Goal: Task Accomplishment & Management: Manage account settings

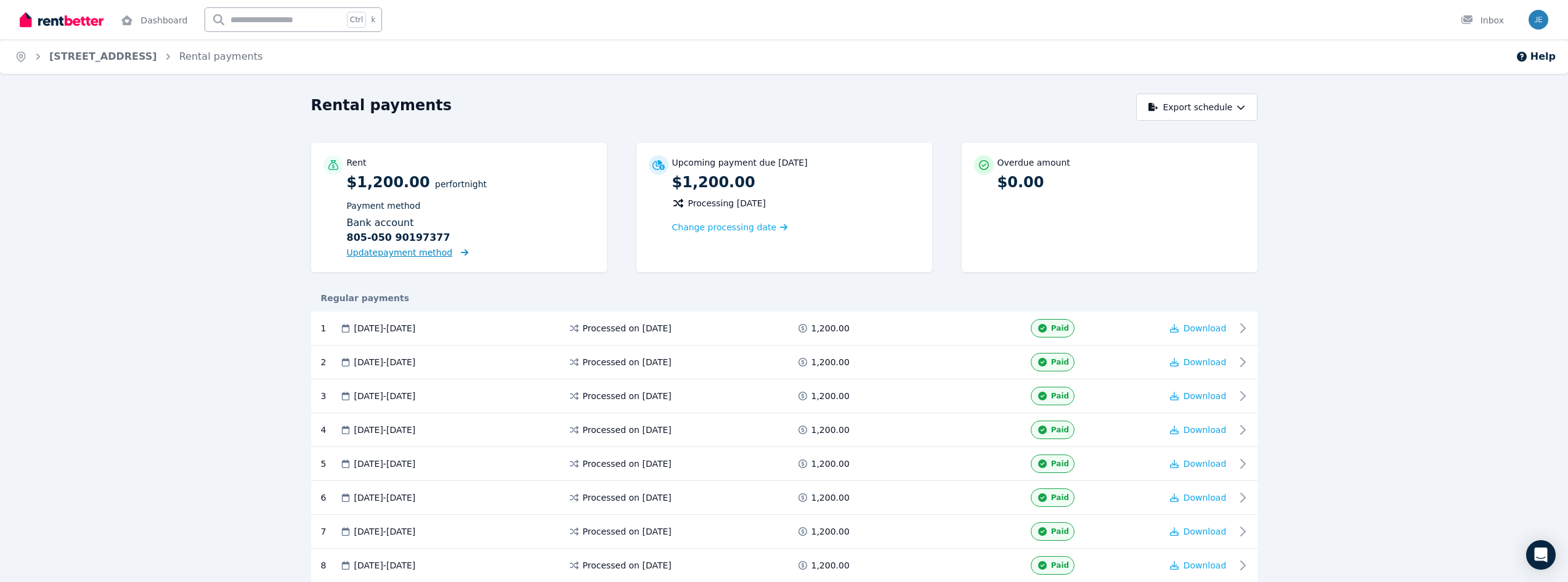
click at [403, 251] on span "Update payment method" at bounding box center [399, 253] width 106 height 10
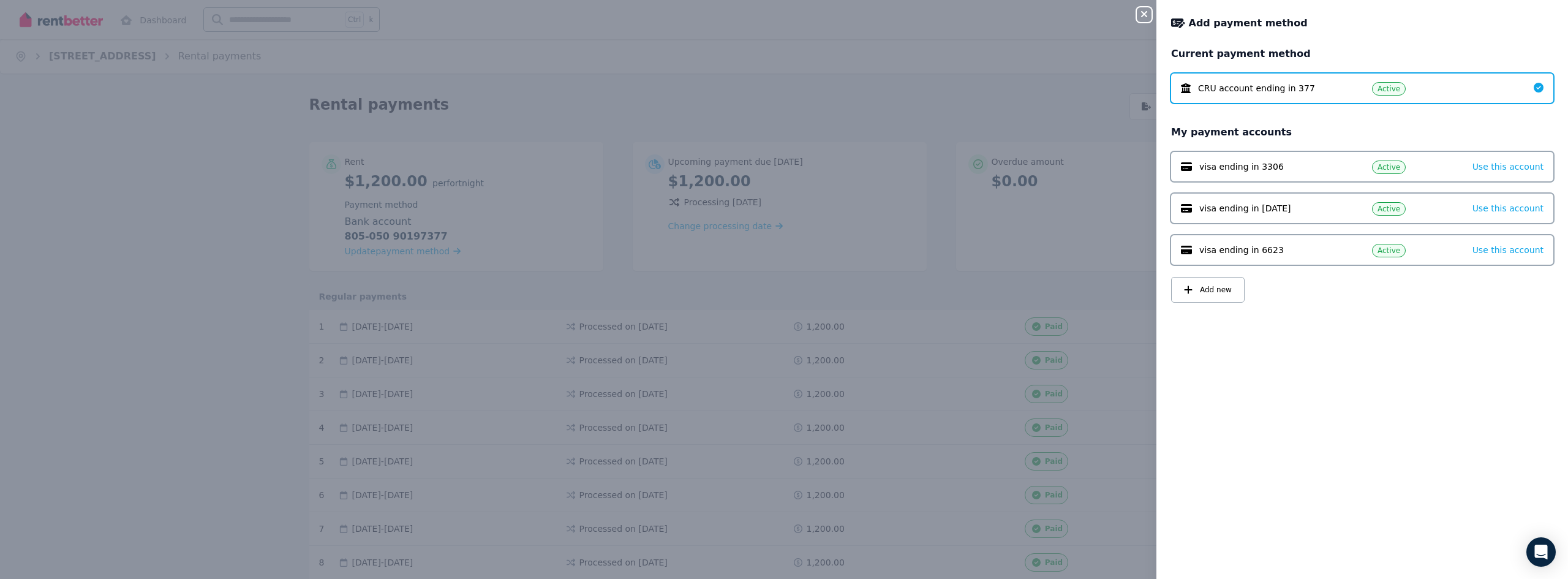
click at [1328, 164] on div "visa ending in 3306" at bounding box center [1267, 167] width 172 height 13
click at [1146, 16] on icon "button" at bounding box center [1144, 13] width 6 height 6
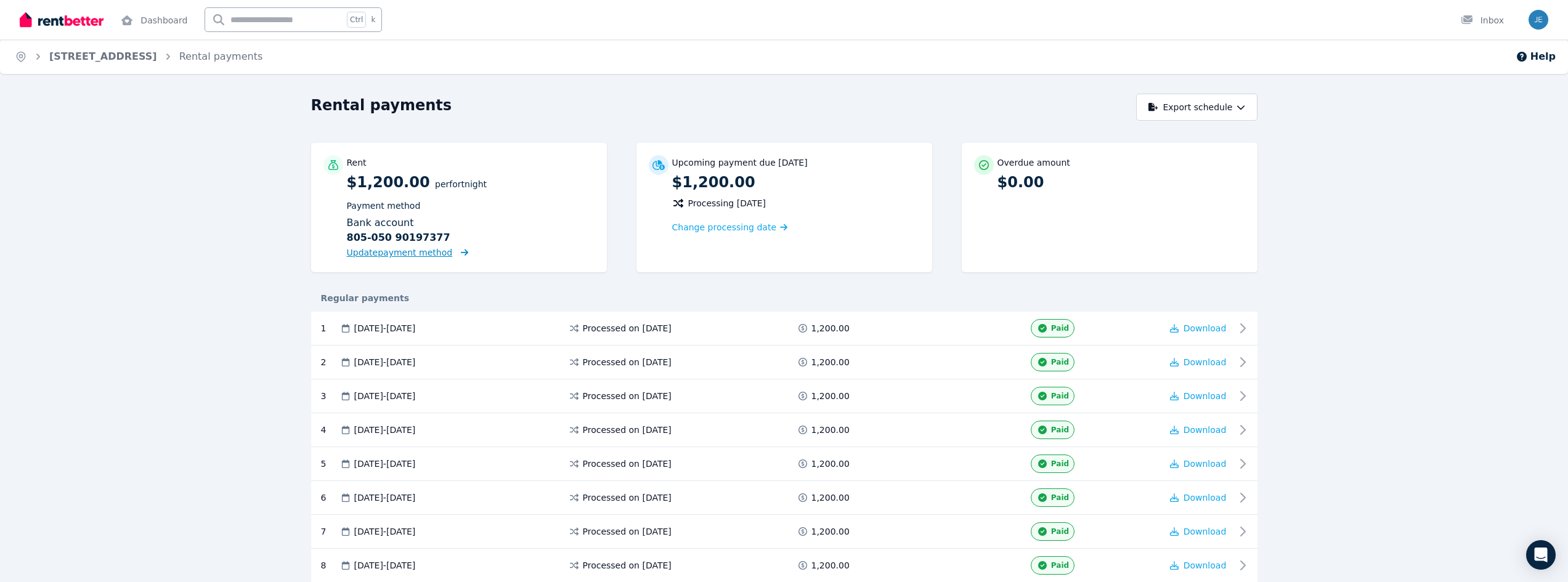
click at [427, 253] on span "Update payment method" at bounding box center [399, 253] width 106 height 10
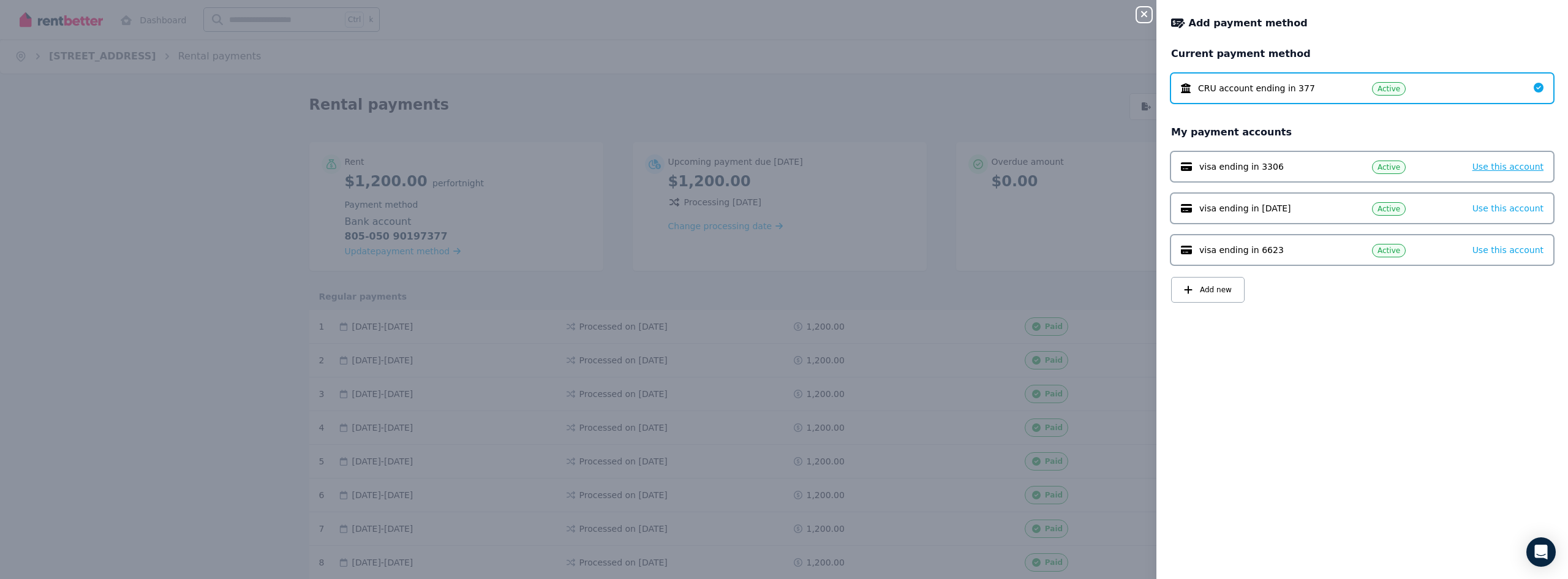
click at [1500, 164] on span "Use this account" at bounding box center [1508, 167] width 71 height 10
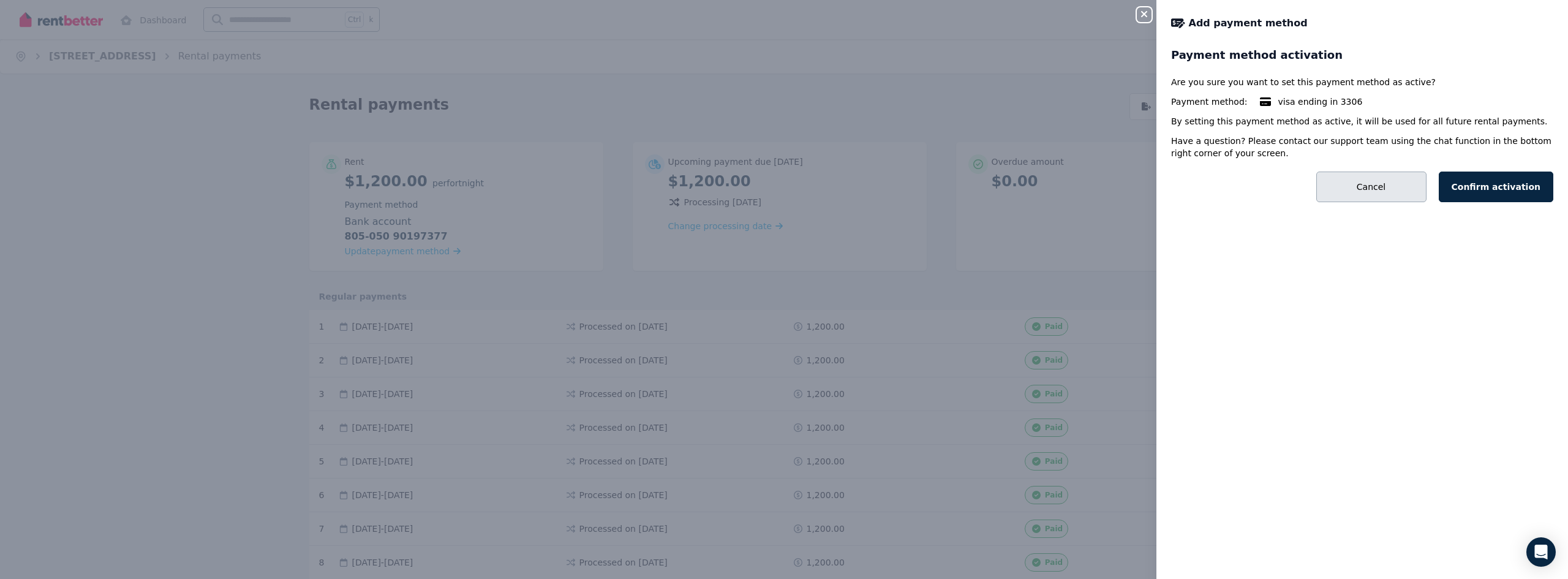
click at [1349, 175] on button "Cancel" at bounding box center [1371, 187] width 110 height 31
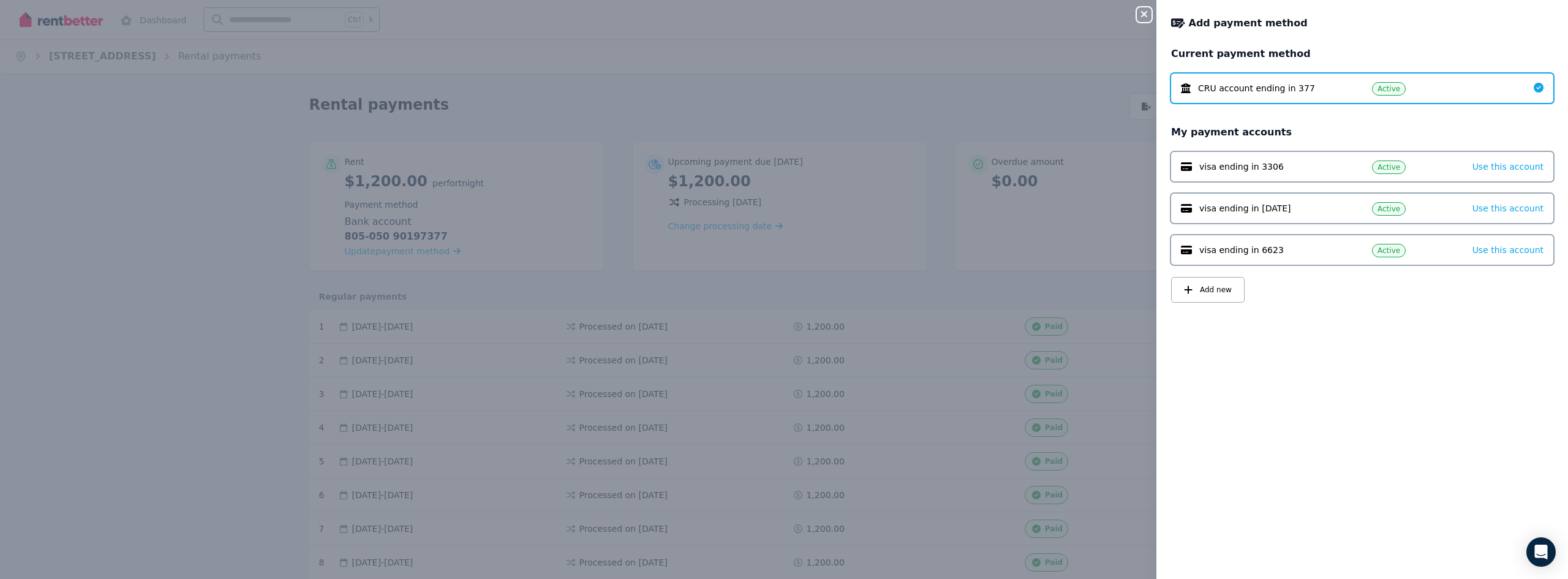
click at [824, 65] on div "Close panel Add payment method Current payment method CRU account ending in 377…" at bounding box center [784, 289] width 1568 height 579
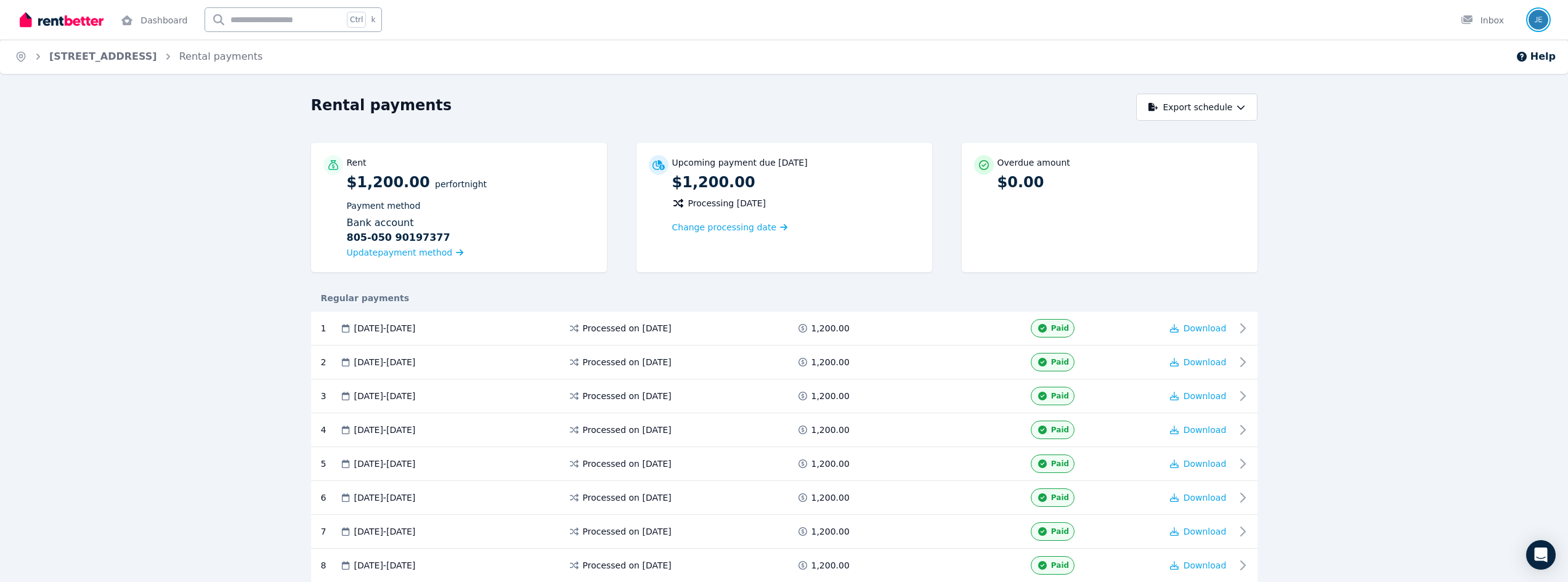
click at [1542, 15] on img "button" at bounding box center [1538, 19] width 19 height 19
click at [1472, 127] on link "Account" at bounding box center [1466, 130] width 75 height 22
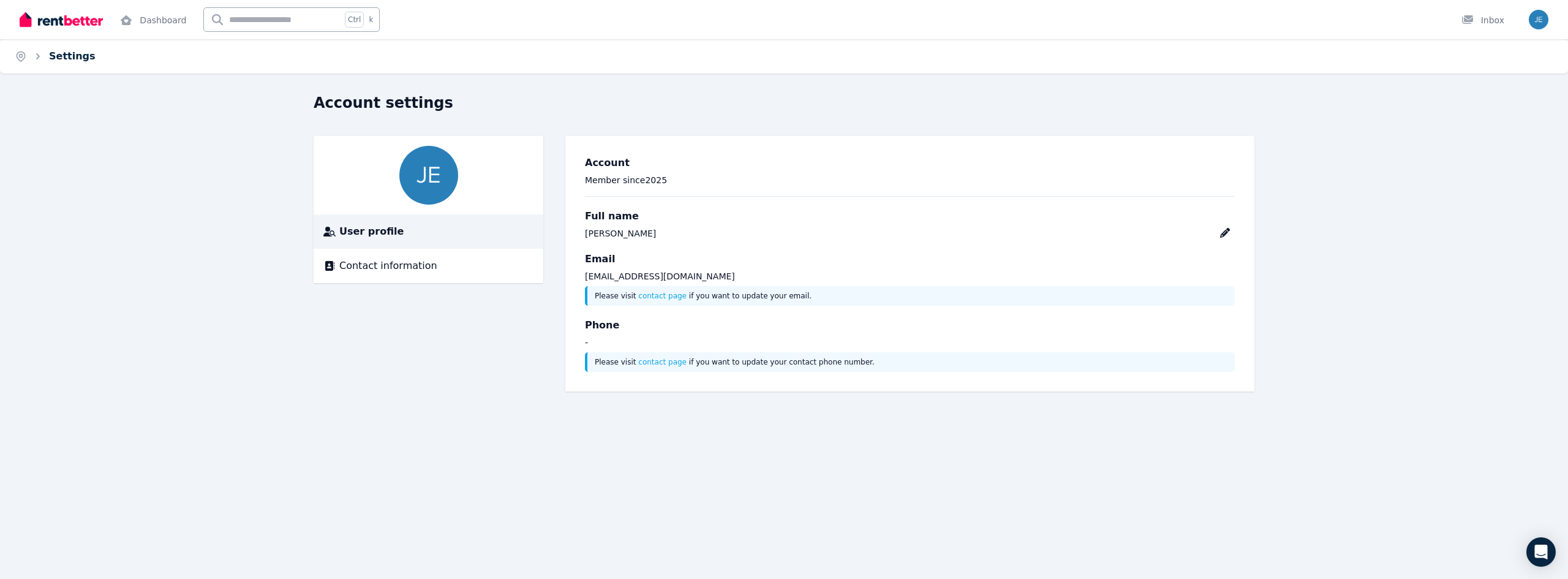
click at [78, 54] on link "Settings" at bounding box center [72, 56] width 46 height 12
click at [370, 229] on span "User profile" at bounding box center [371, 231] width 65 height 14
click at [375, 265] on span "Contact information" at bounding box center [388, 265] width 98 height 14
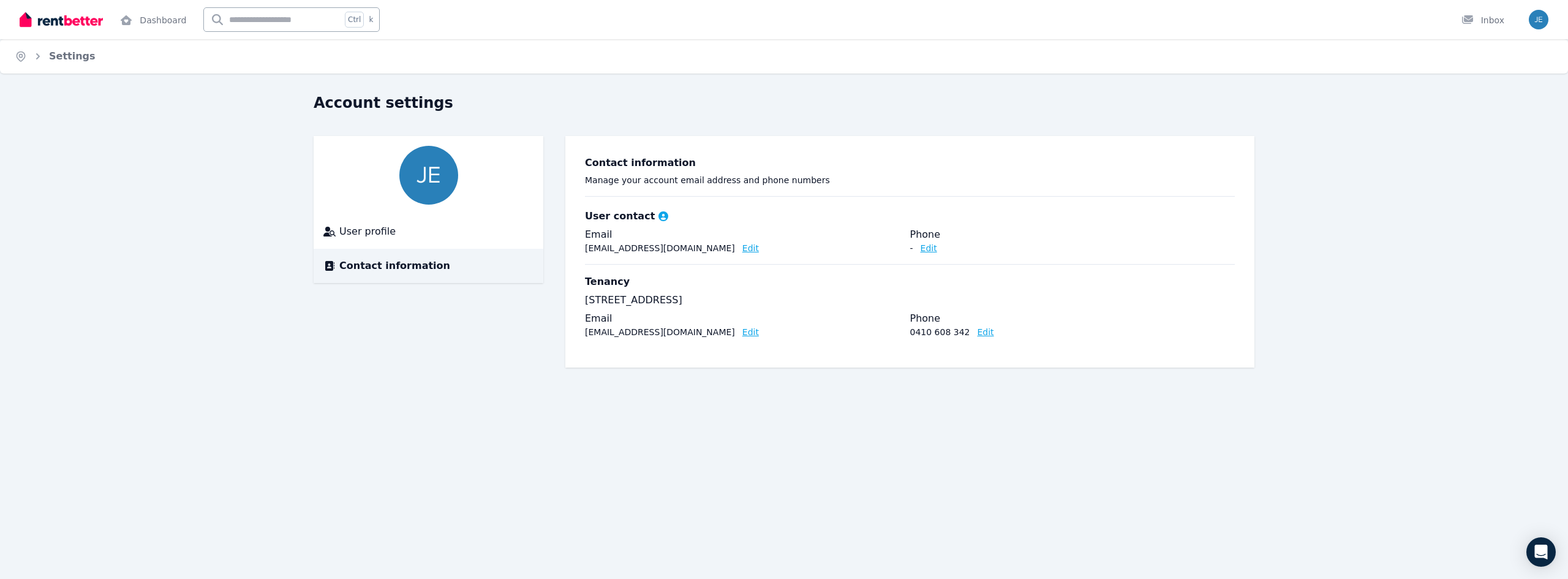
click at [98, 13] on img at bounding box center [61, 19] width 83 height 18
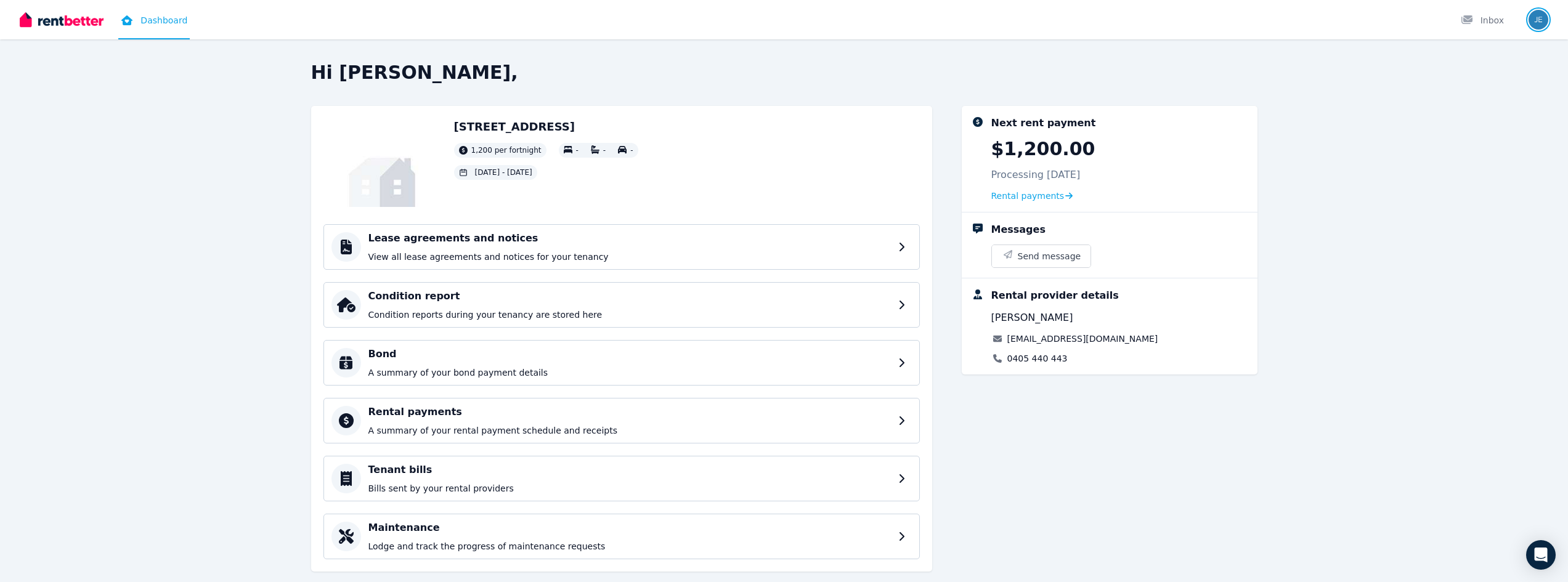
click at [1540, 20] on img "button" at bounding box center [1538, 19] width 19 height 19
click at [1031, 196] on span "Rental payments" at bounding box center [1028, 196] width 74 height 13
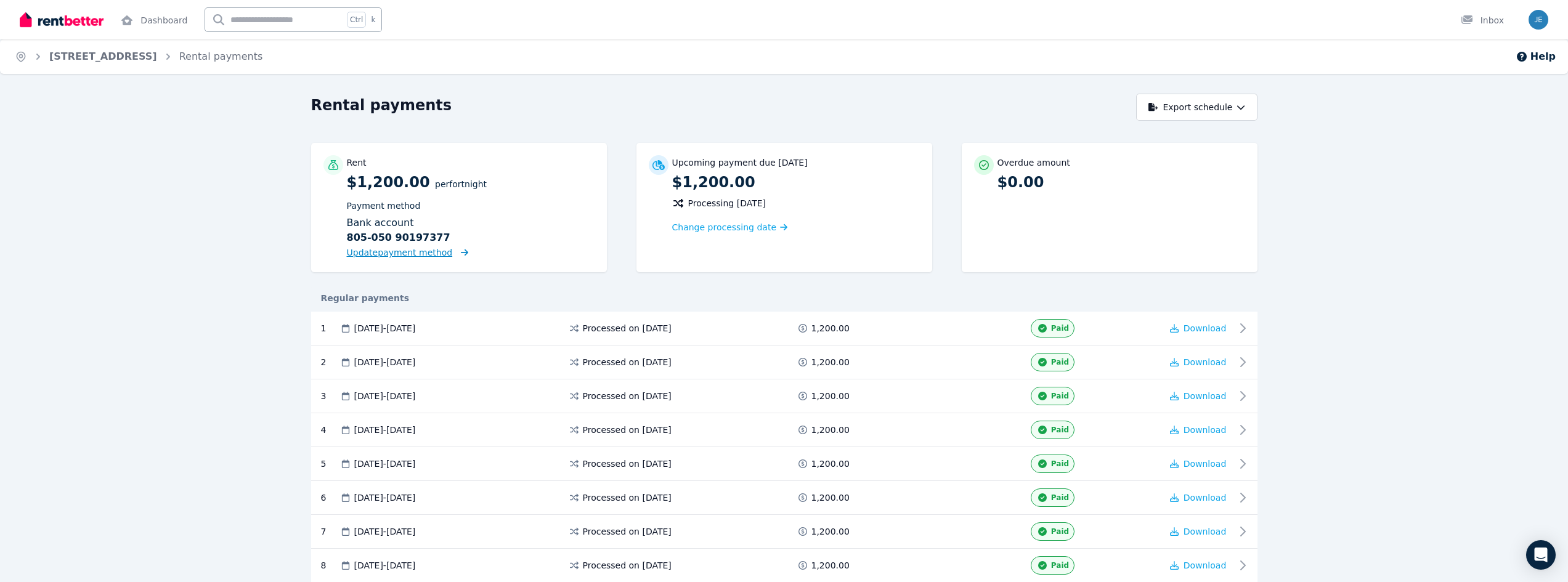
click at [366, 255] on span "Update payment method" at bounding box center [399, 253] width 106 height 10
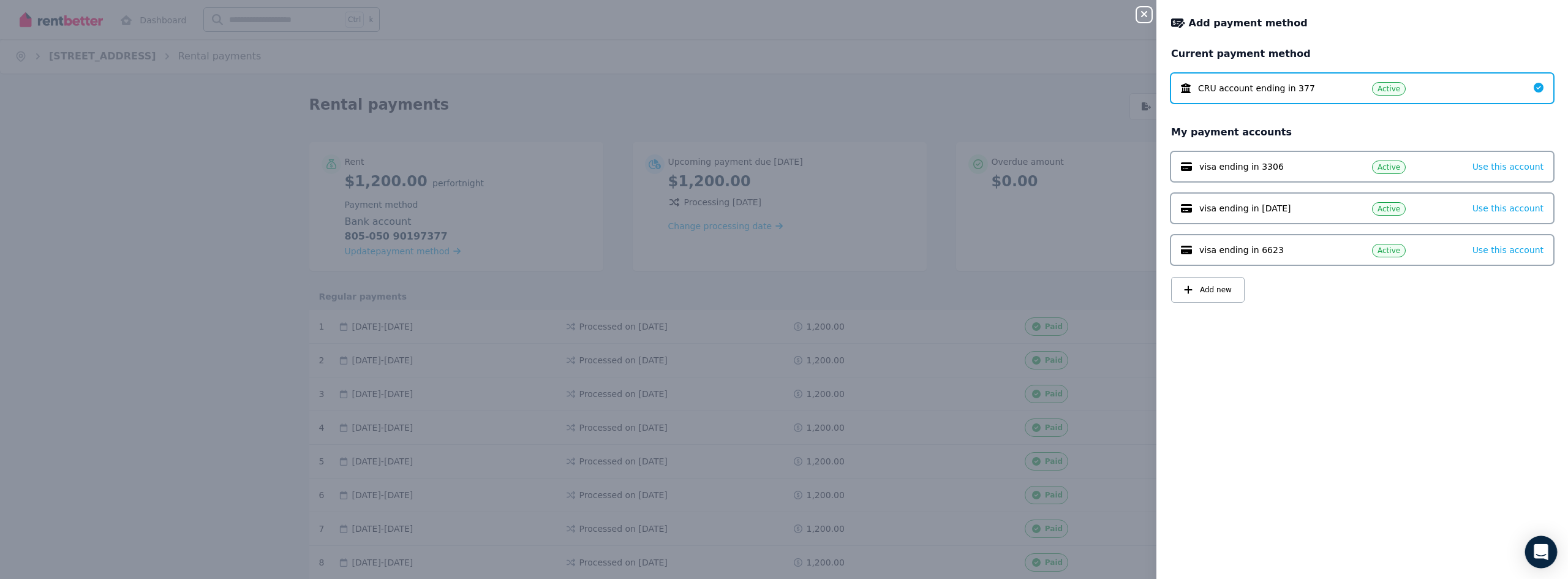
click at [1549, 554] on div "Open Intercom Messenger" at bounding box center [1542, 552] width 33 height 33
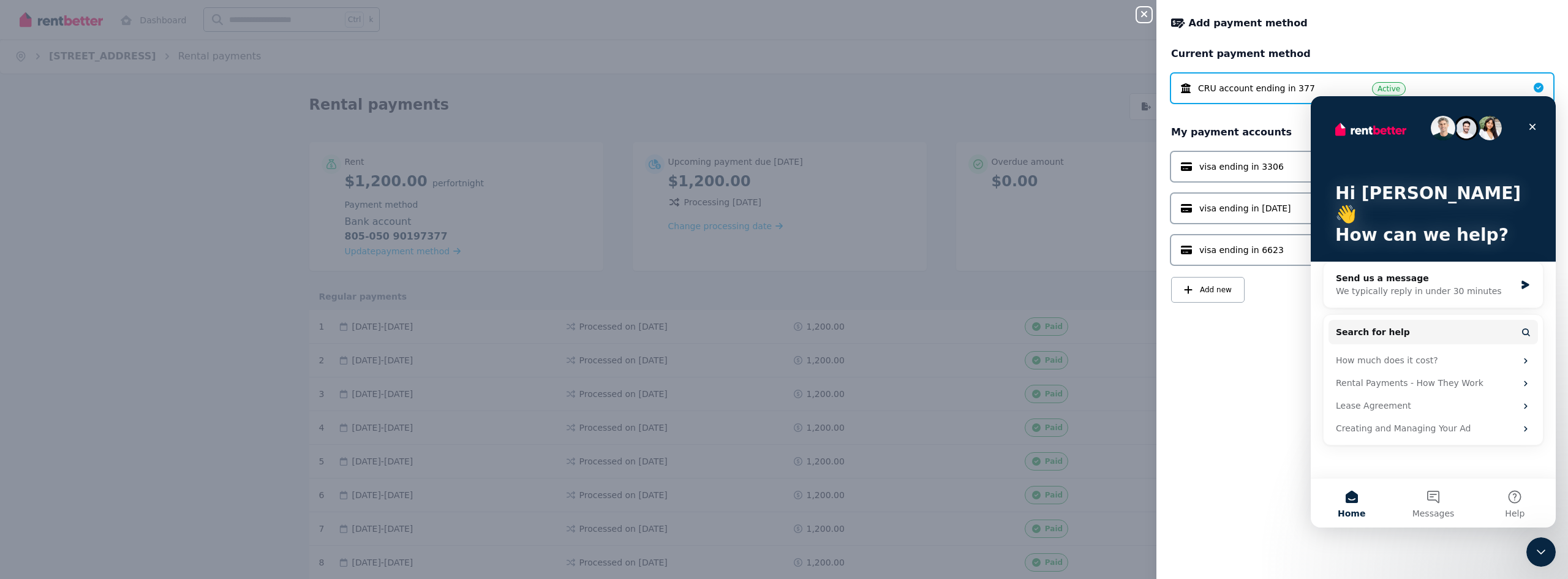
click at [1550, 554] on div "Close Intercom Messenger" at bounding box center [1541, 552] width 30 height 30
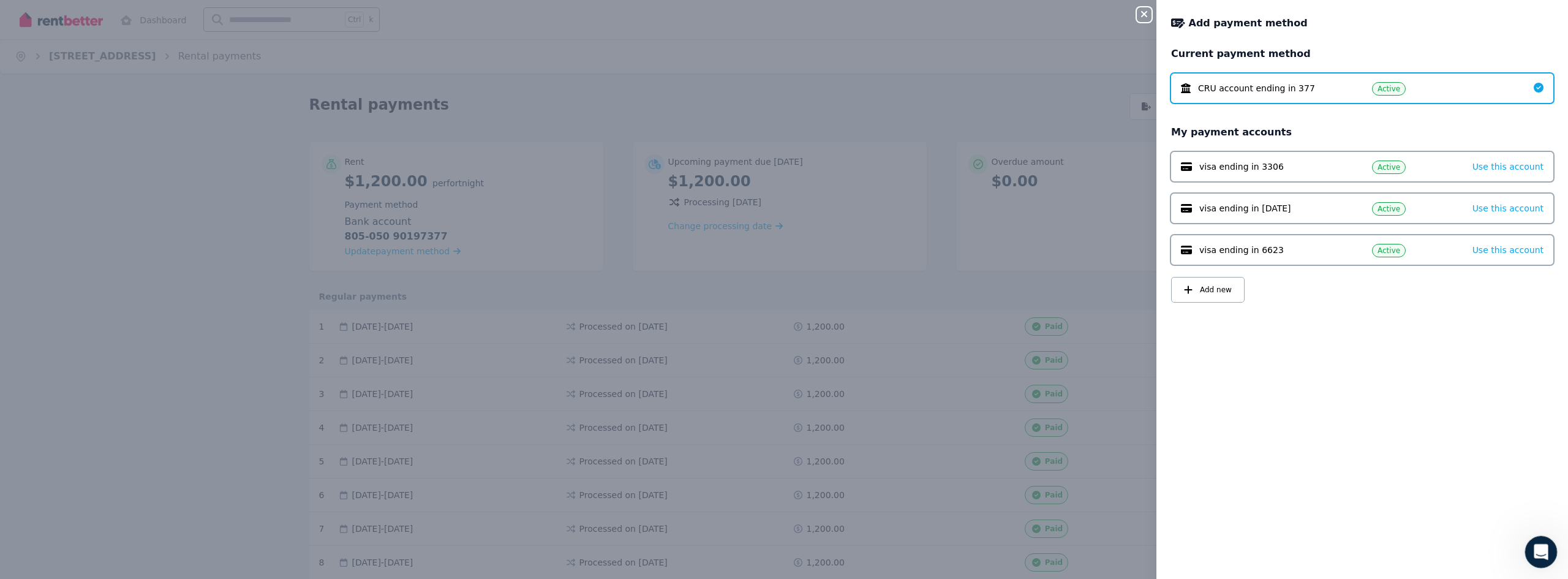
click at [1534, 548] on icon "Open Intercom Messenger" at bounding box center [1539, 550] width 20 height 20
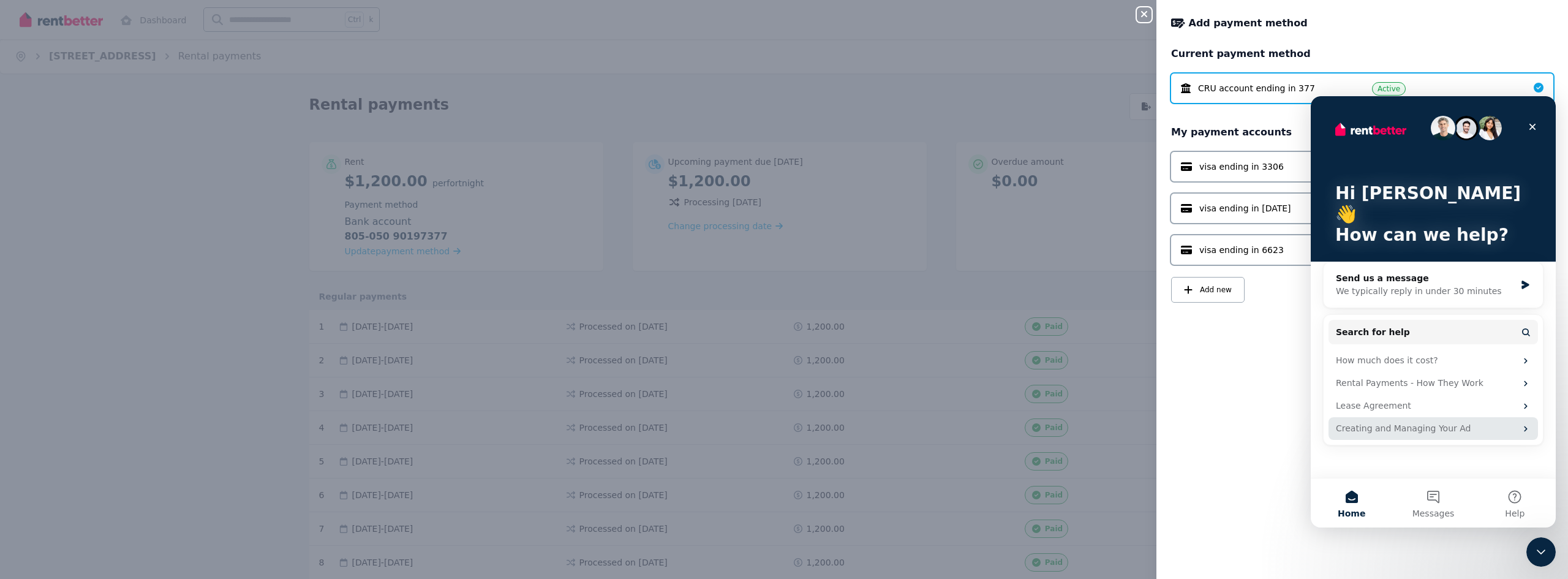
click at [1430, 422] on div "Creating and Managing Your Ad" at bounding box center [1425, 428] width 180 height 13
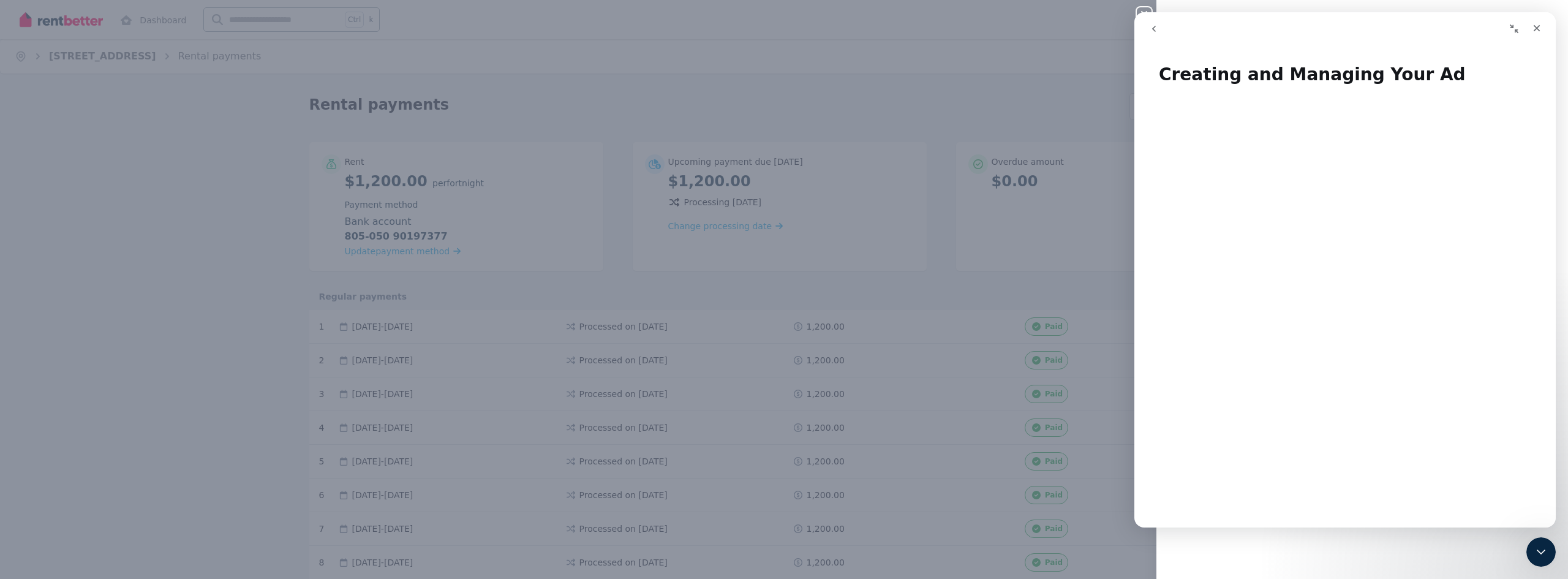
click at [972, 84] on div "Close panel Add payment method Current payment method CRU account ending in 377…" at bounding box center [784, 289] width 1568 height 579
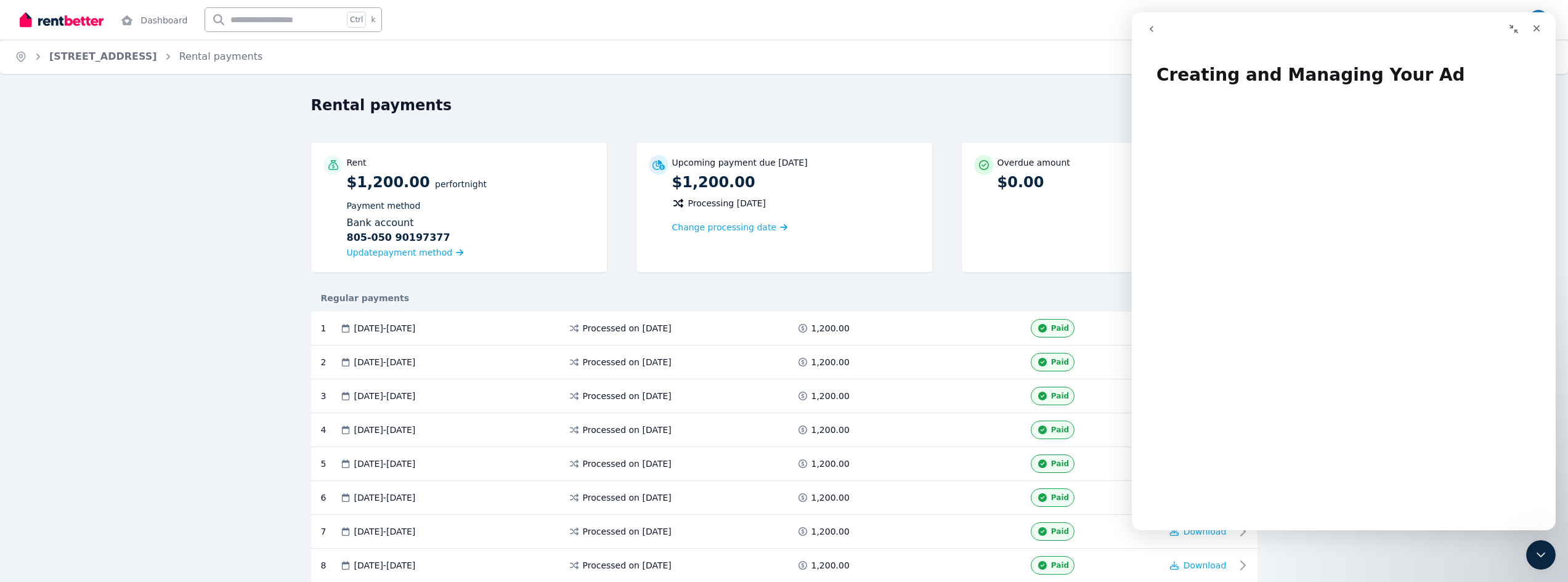
click at [198, 298] on div "Rental payments Export schedule Rent $1,200.00 per Fortnight Payment method Ban…" at bounding box center [784, 467] width 1568 height 746
click at [214, 305] on div "Rental payments Export schedule Rent $1,200.00 per Fortnight Payment method Ban…" at bounding box center [784, 467] width 1568 height 746
click at [1538, 32] on icon "Close" at bounding box center [1536, 28] width 10 height 10
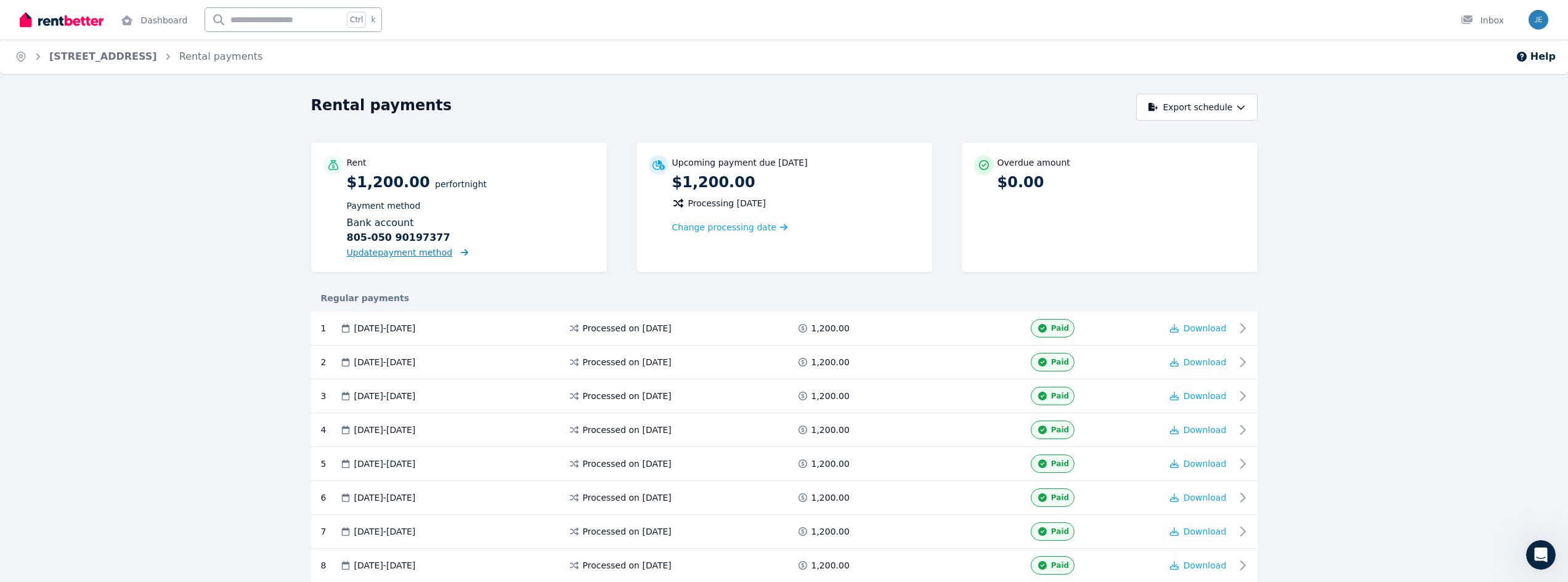
click at [390, 253] on span "Update payment method" at bounding box center [399, 253] width 106 height 10
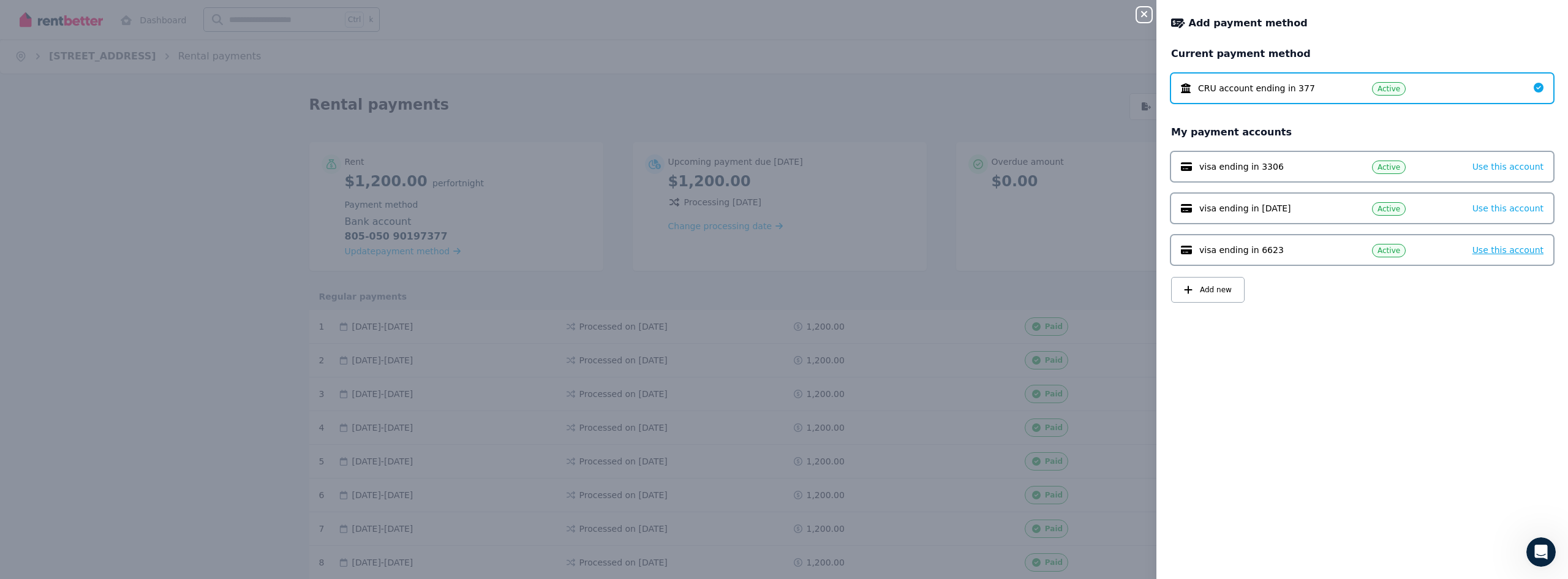
click at [1504, 250] on span "Use this account" at bounding box center [1508, 250] width 71 height 10
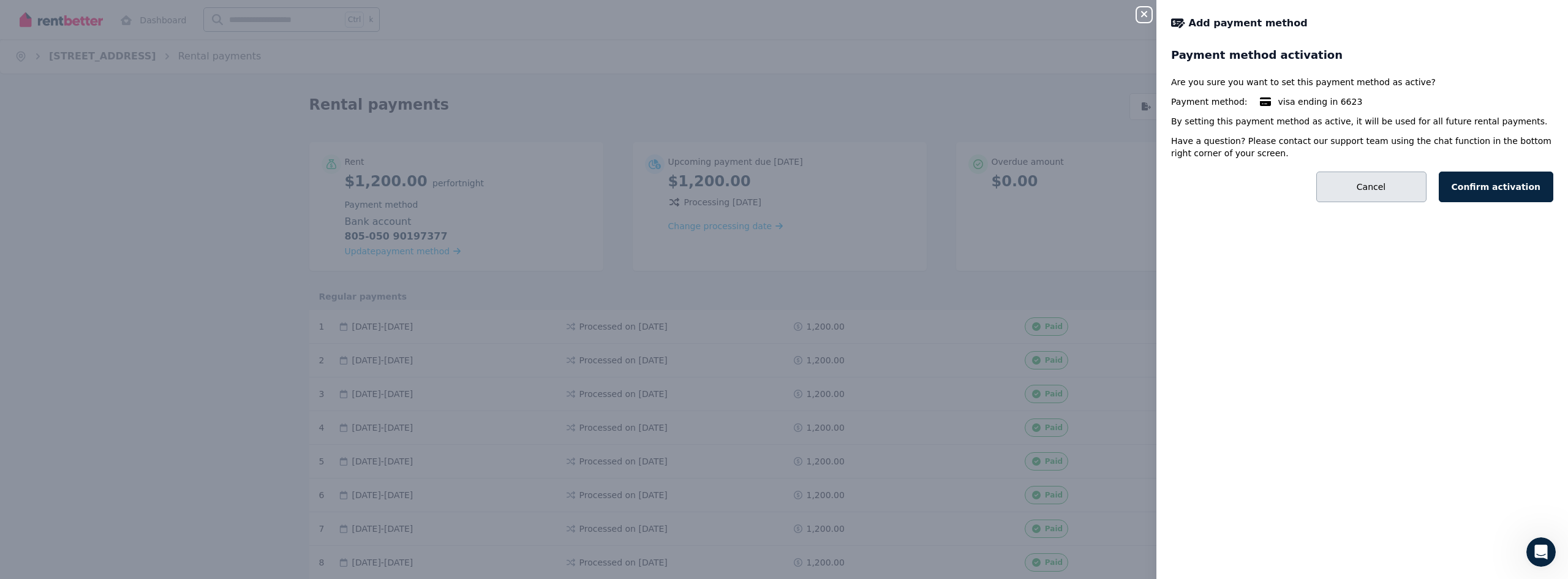
click at [1396, 186] on button "Cancel" at bounding box center [1371, 187] width 110 height 31
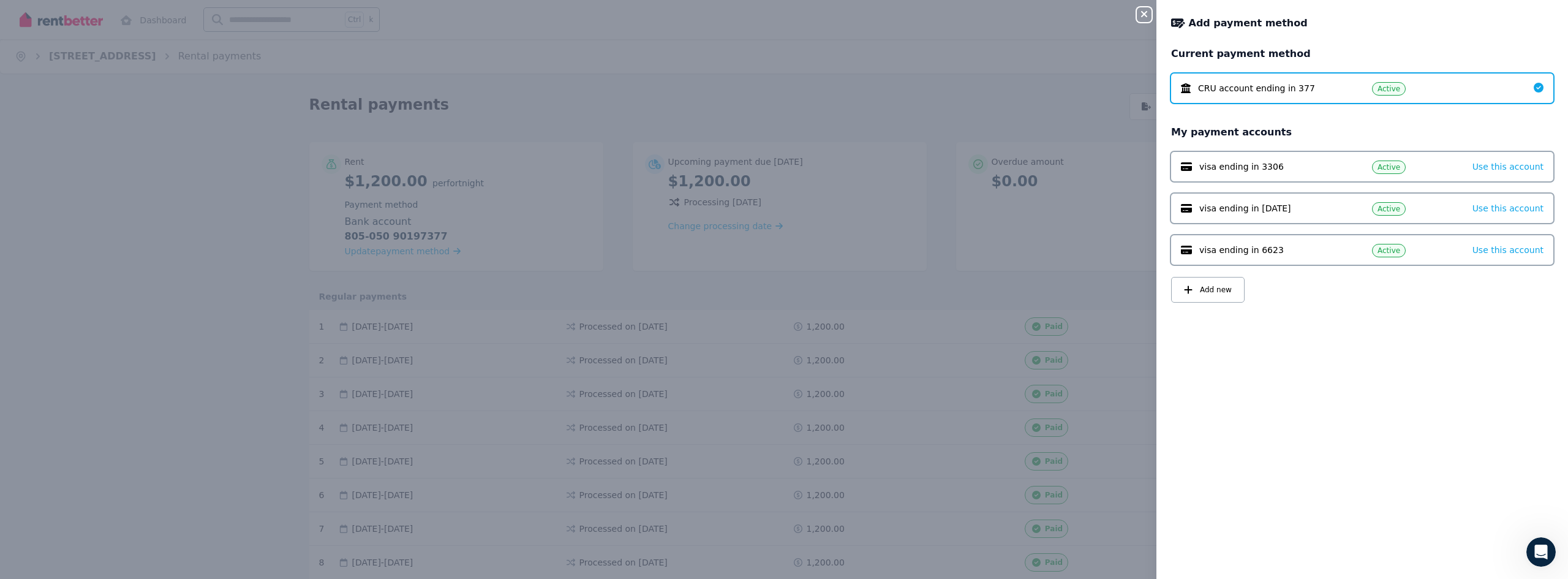
click at [1139, 17] on icon "button" at bounding box center [1144, 14] width 14 height 10
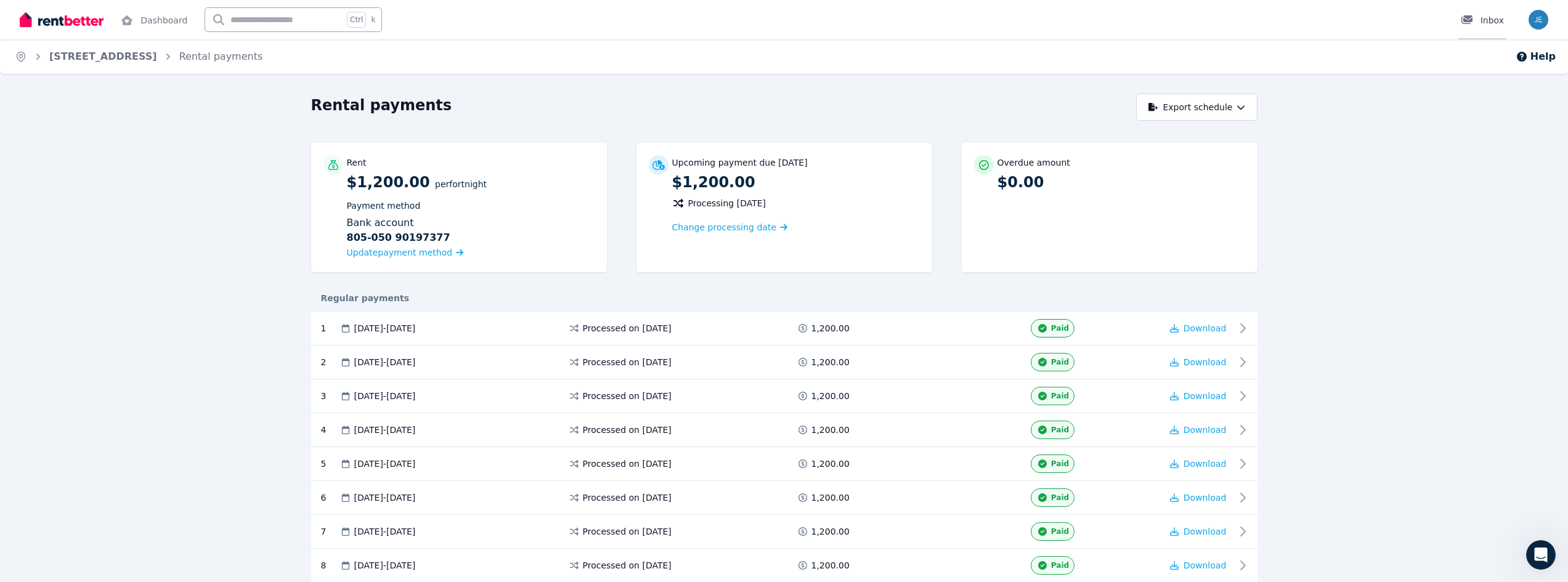
click at [1483, 17] on div "Inbox" at bounding box center [1482, 20] width 43 height 13
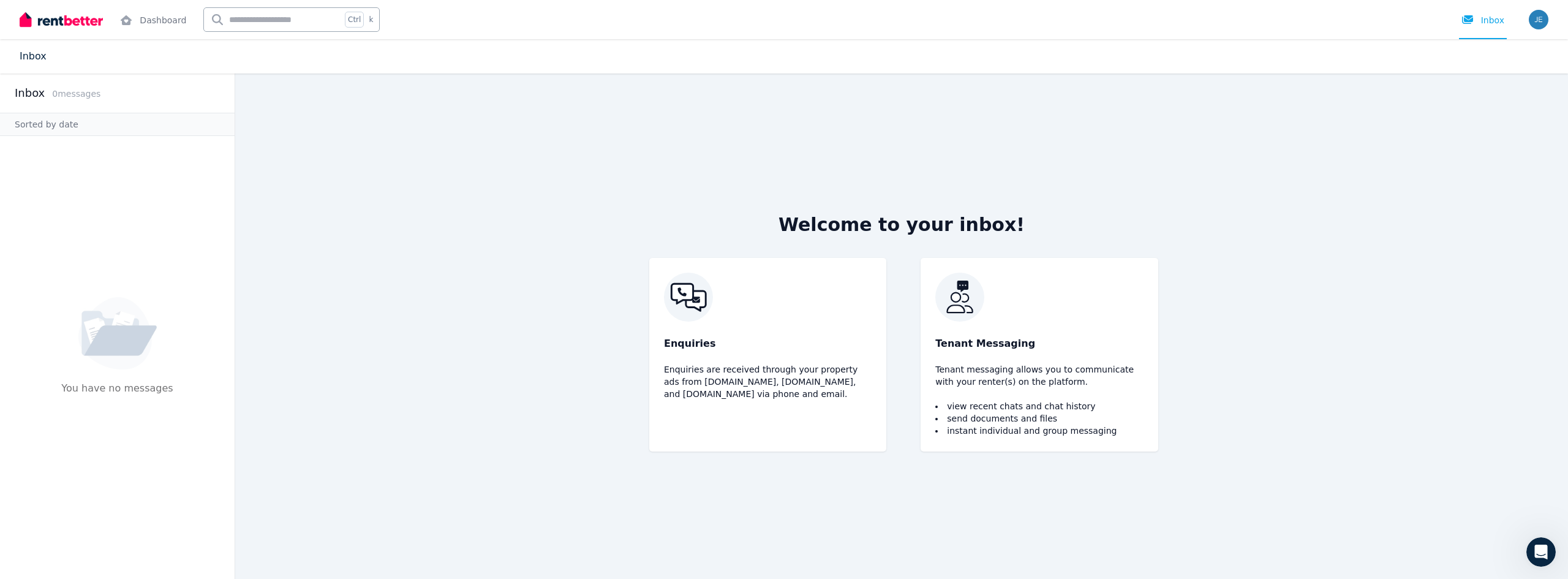
click at [32, 52] on link "Inbox" at bounding box center [33, 56] width 27 height 12
click at [154, 18] on link "Dashboard" at bounding box center [153, 19] width 71 height 39
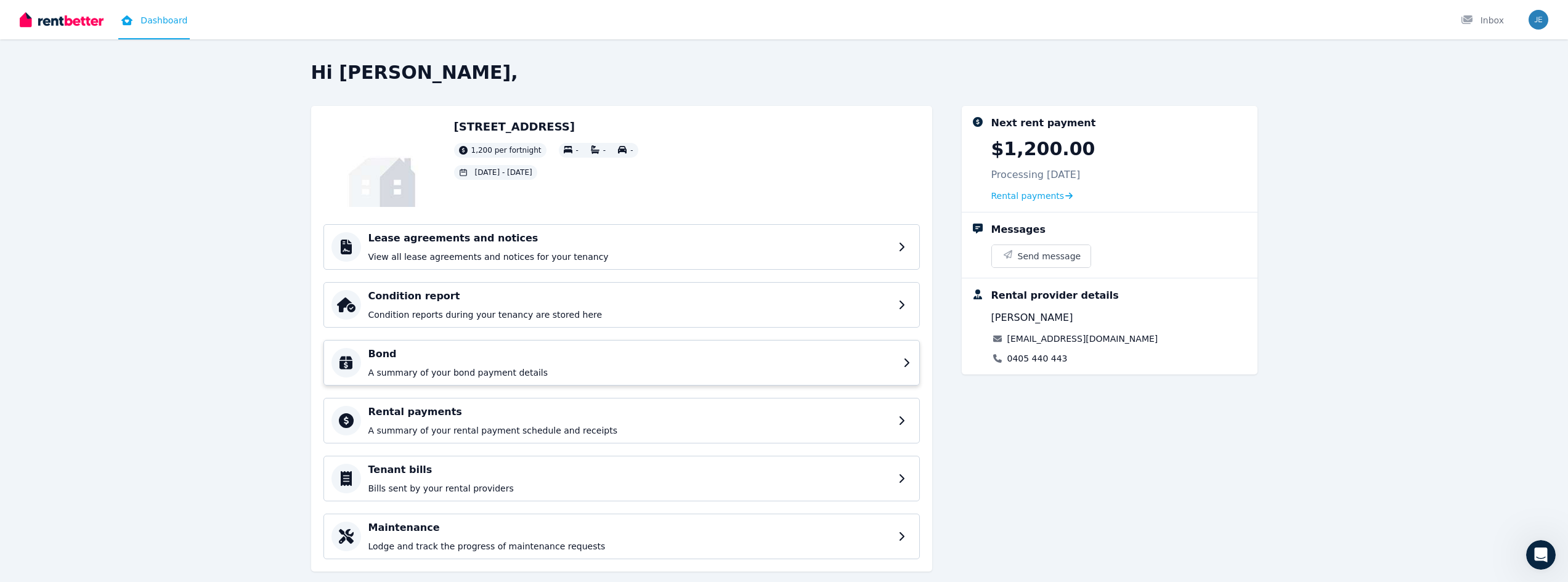
click at [501, 361] on div "Bond A summary of your bond payment details" at bounding box center [632, 362] width 527 height 32
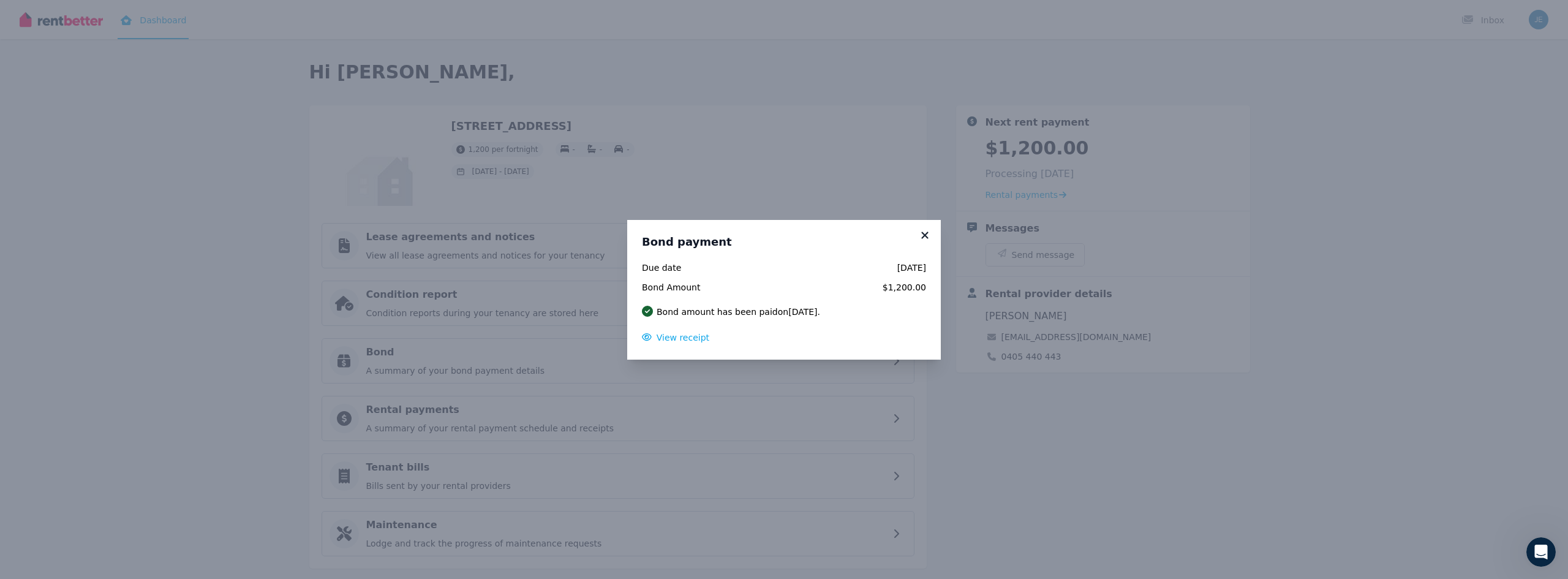
click at [923, 231] on icon at bounding box center [925, 234] width 13 height 11
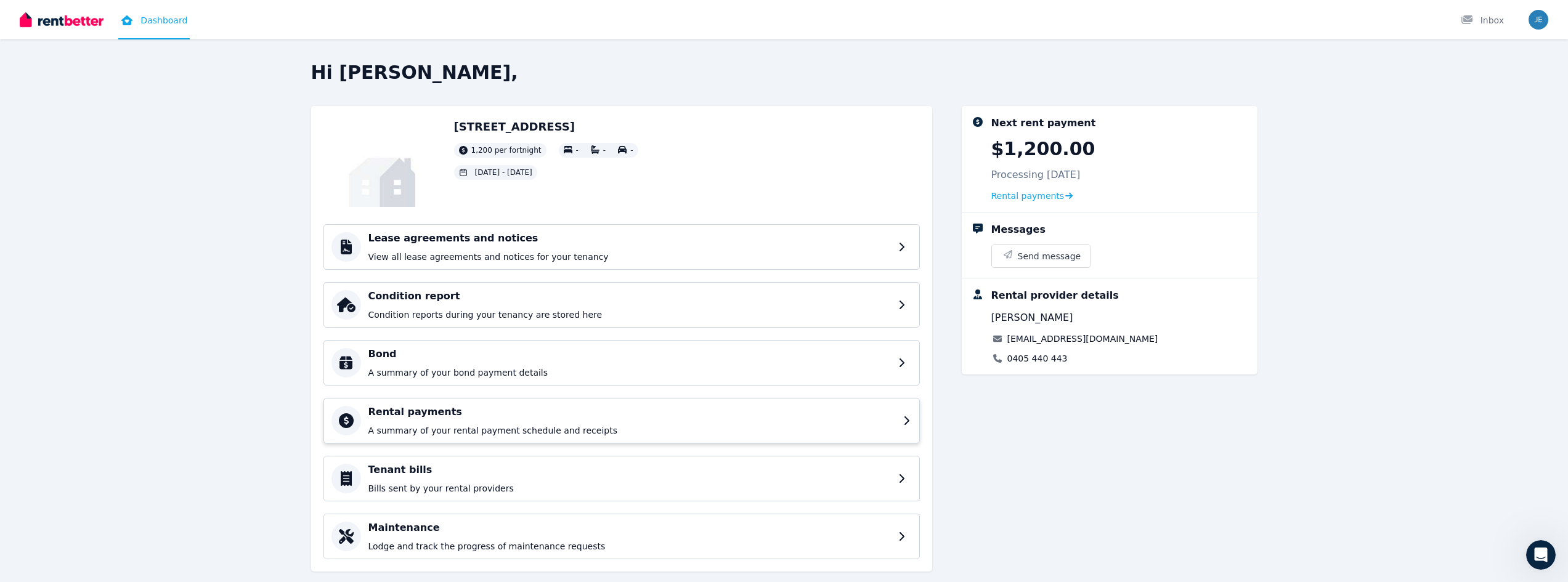
click at [602, 427] on p "A summary of your rental payment schedule and receipts" at bounding box center [632, 430] width 527 height 13
